Goal: Information Seeking & Learning: Find specific fact

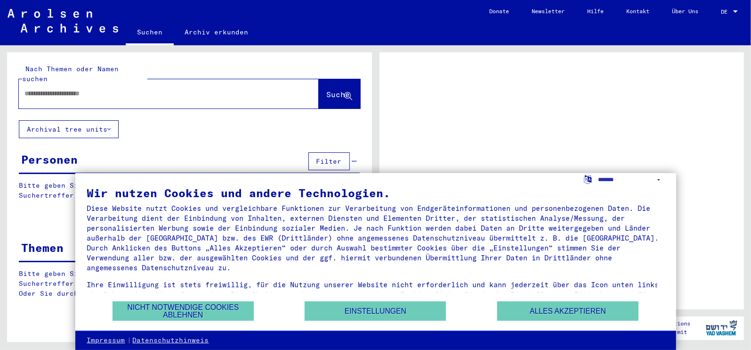
click at [70, 89] on input "text" at bounding box center [160, 94] width 272 height 10
type input "******"
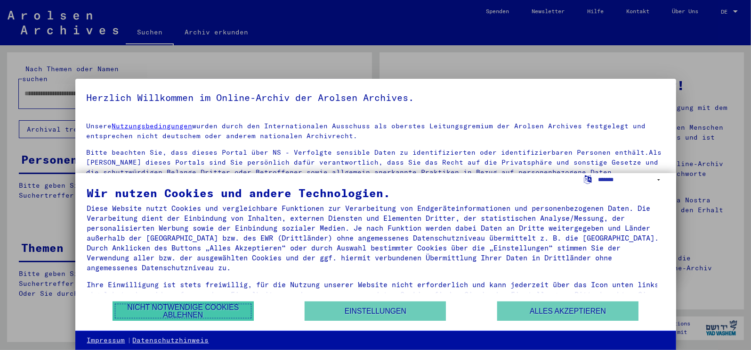
click at [192, 308] on button "Nicht notwendige Cookies ablehnen" at bounding box center [183, 310] width 141 height 19
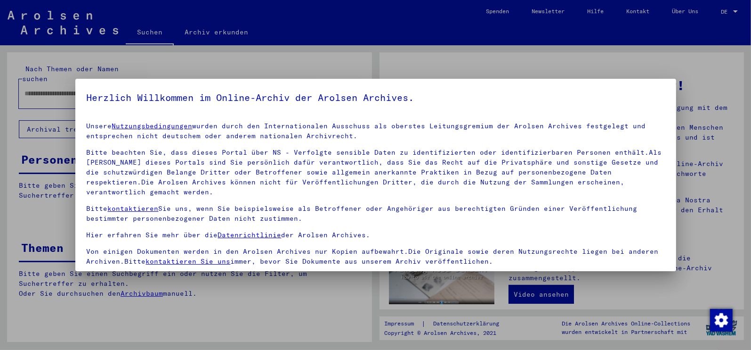
scroll to position [81, 0]
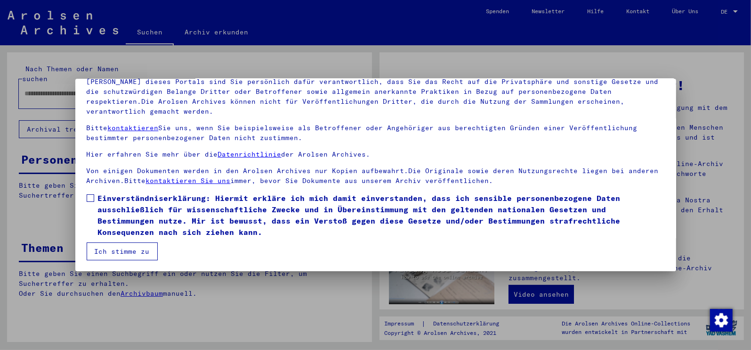
click at [92, 195] on span at bounding box center [91, 198] width 8 height 8
click at [108, 248] on button "Ich stimme zu" at bounding box center [122, 251] width 71 height 18
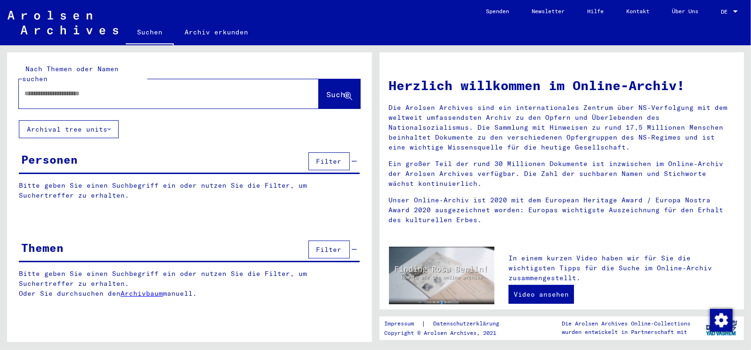
click at [73, 89] on input "text" at bounding box center [157, 94] width 266 height 10
type input "******"
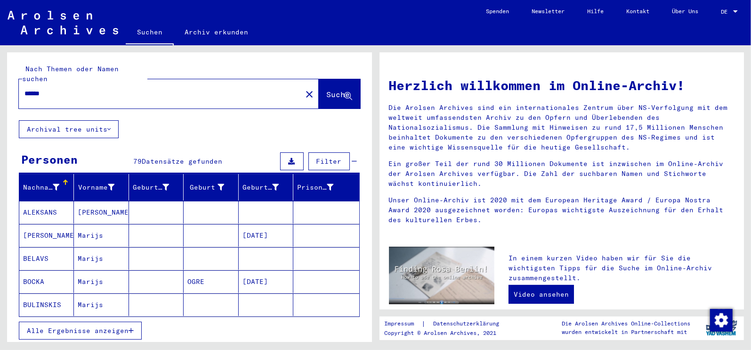
click at [128, 326] on span "Alle Ergebnisse anzeigen" at bounding box center [78, 330] width 102 height 8
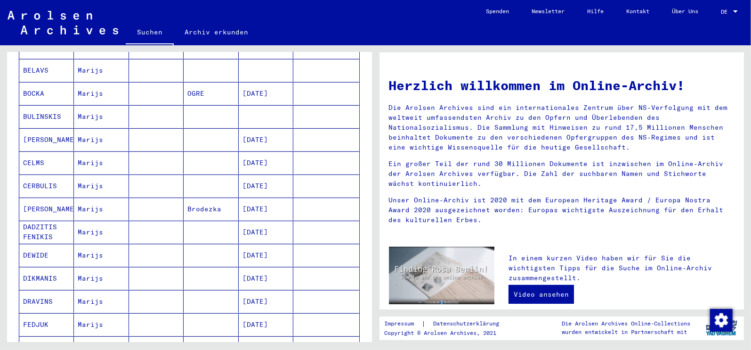
scroll to position [565, 0]
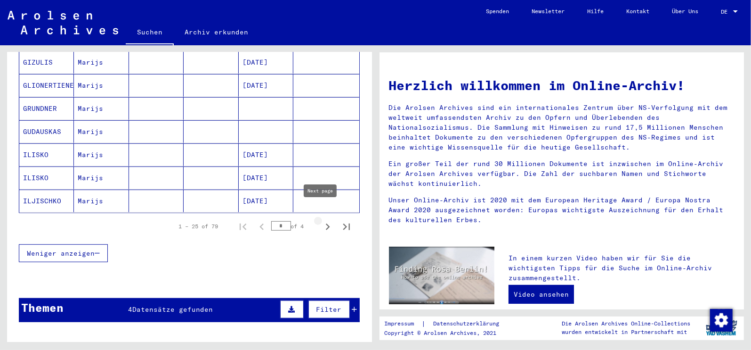
click at [321, 220] on icon "Next page" at bounding box center [327, 226] width 13 height 13
type input "*"
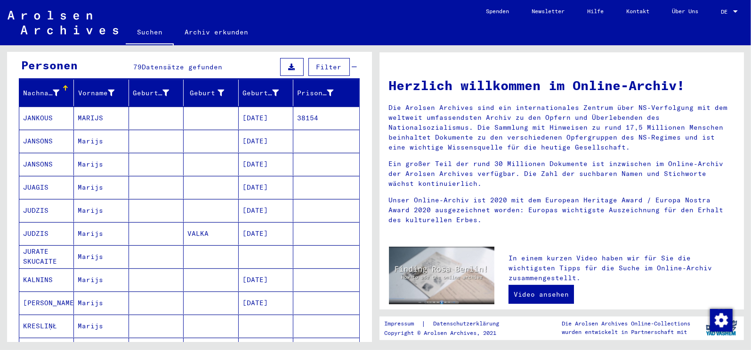
scroll to position [0, 0]
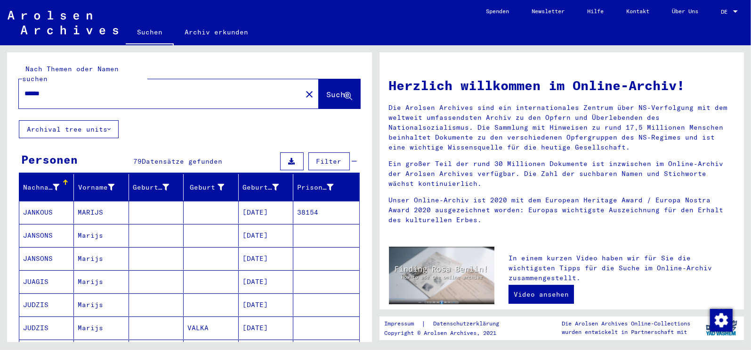
drag, startPoint x: 49, startPoint y: 85, endPoint x: -2, endPoint y: 87, distance: 50.9
click at [0, 87] on html "Suchen Archiv erkunden Spenden Newsletter Hilfe Kontakt Über Uns Suchen Archiv …" at bounding box center [375, 175] width 751 height 350
type input "*****"
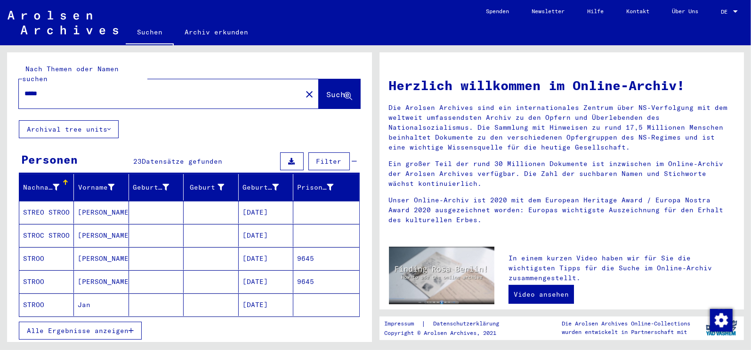
click at [119, 326] on span "Alle Ergebnisse anzeigen" at bounding box center [78, 330] width 102 height 8
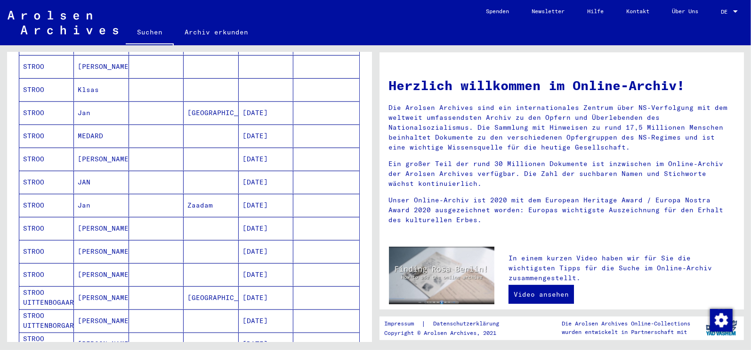
scroll to position [471, 0]
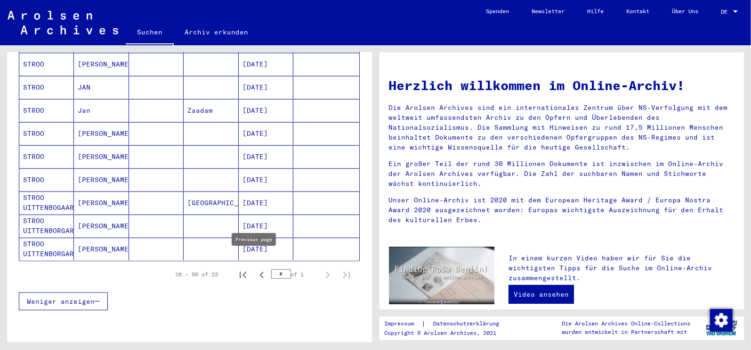
click at [260, 271] on icon "Previous page" at bounding box center [262, 274] width 4 height 7
type input "*"
click at [280, 269] on input "*" at bounding box center [281, 273] width 20 height 9
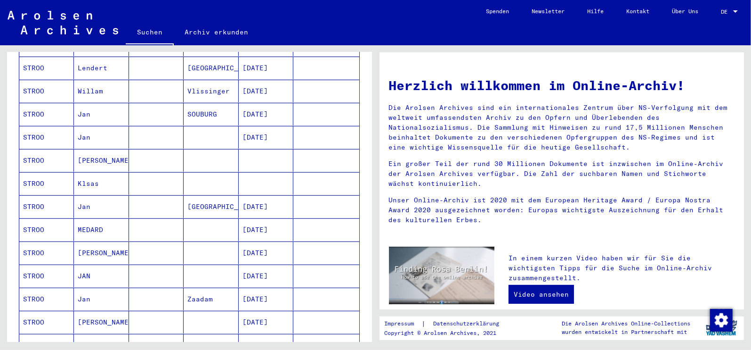
scroll to position [0, 0]
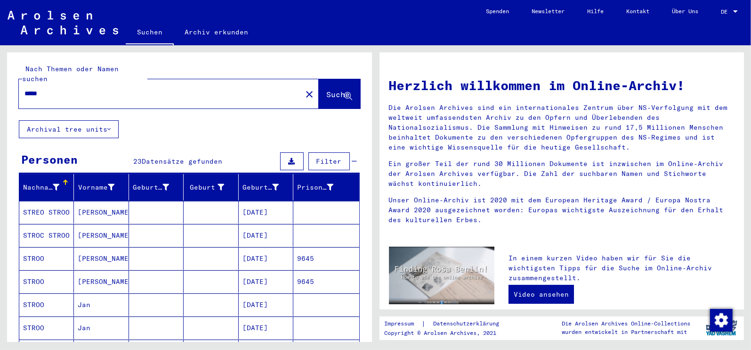
drag, startPoint x: 66, startPoint y: 82, endPoint x: -2, endPoint y: 108, distance: 73.2
click at [0, 108] on html "Suchen Archiv erkunden Spenden Newsletter Hilfe Kontakt Über Uns Suchen Archiv …" at bounding box center [375, 175] width 751 height 350
type input "*****"
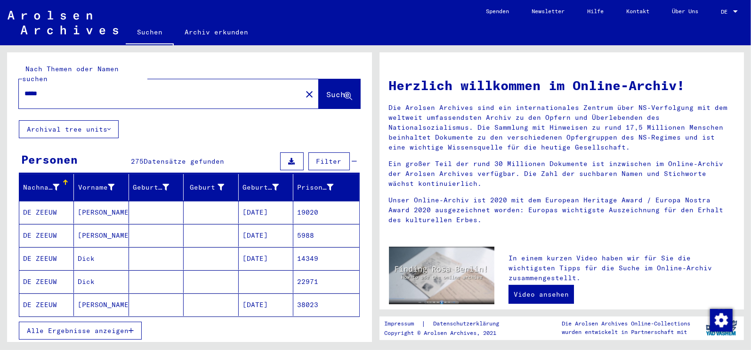
scroll to position [94, 0]
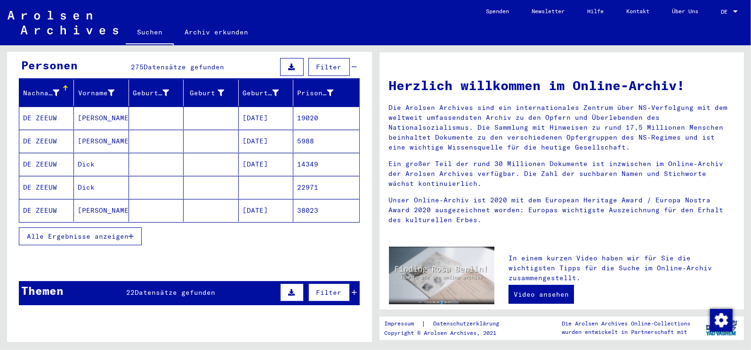
click at [76, 232] on span "Alle Ergebnisse anzeigen" at bounding box center [78, 236] width 102 height 8
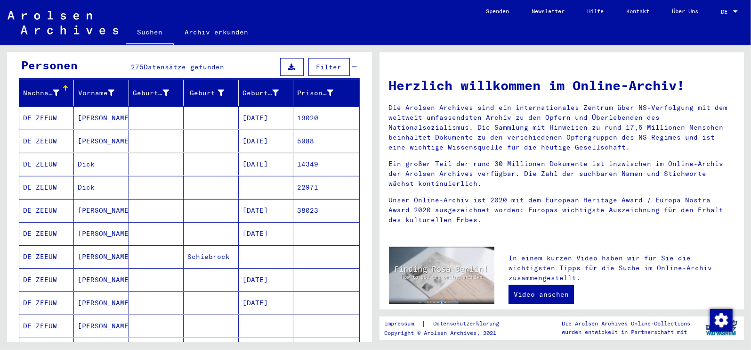
scroll to position [0, 0]
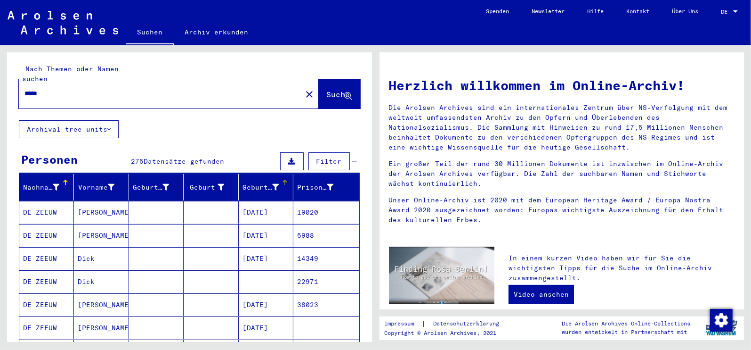
click at [264, 182] on div "Geburtsdatum" at bounding box center [261, 187] width 36 height 10
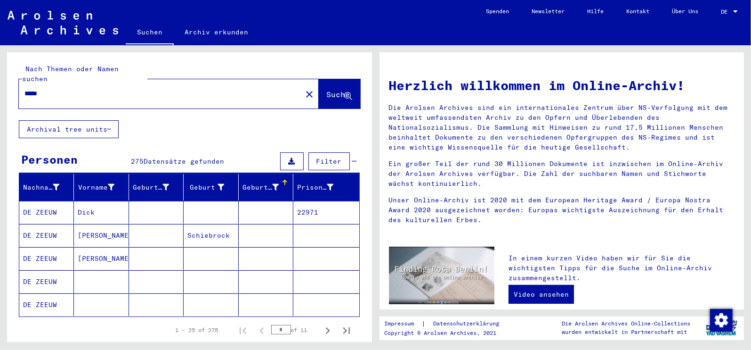
click at [285, 179] on div at bounding box center [286, 180] width 3 height 3
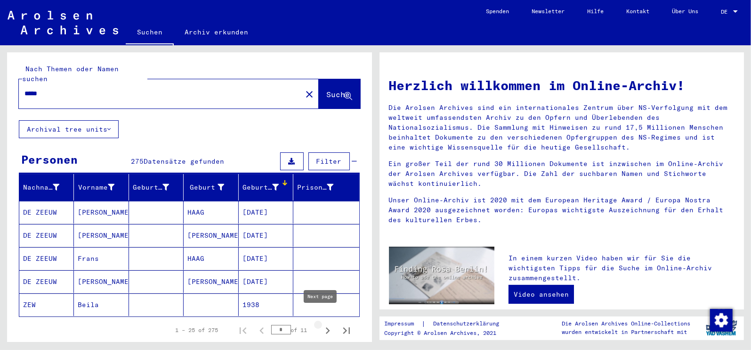
click at [326, 327] on icon "Next page" at bounding box center [328, 330] width 4 height 7
type input "*"
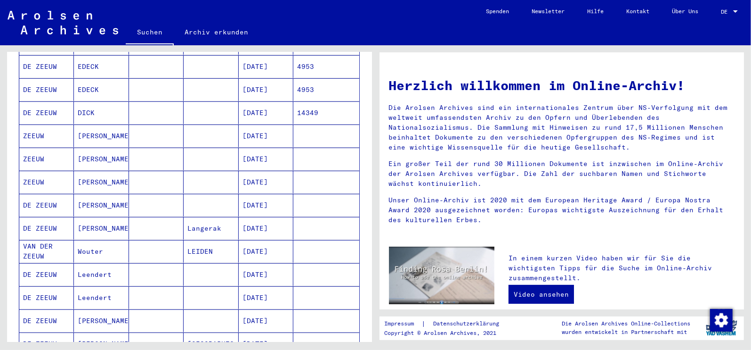
scroll to position [471, 0]
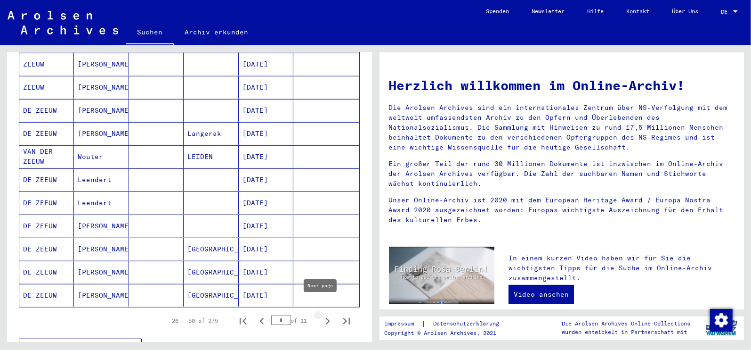
click at [326, 318] on icon "Next page" at bounding box center [328, 321] width 4 height 7
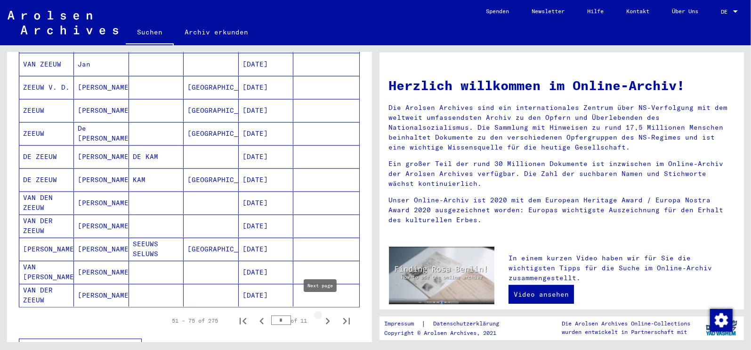
click at [321, 314] on icon "Next page" at bounding box center [327, 320] width 13 height 13
type input "*"
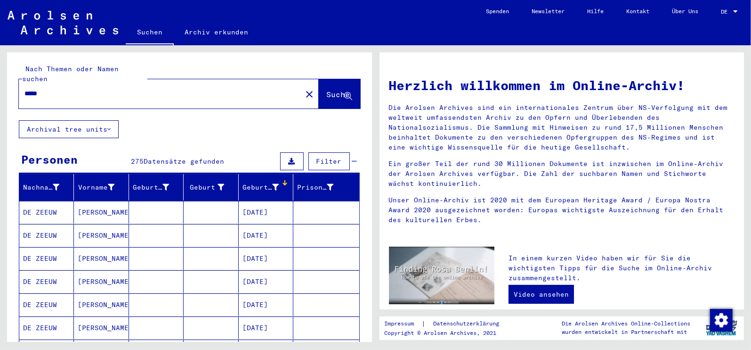
scroll to position [94, 0]
